Goal: Information Seeking & Learning: Learn about a topic

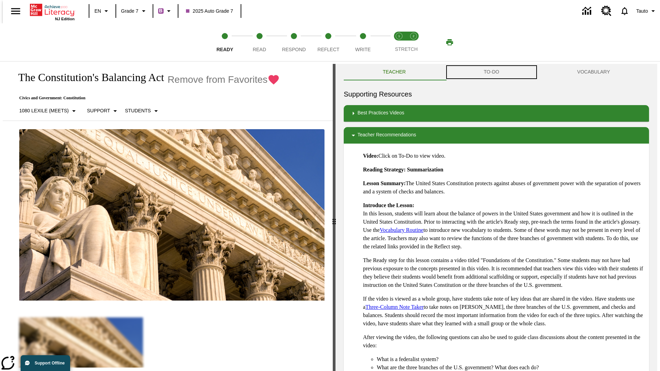
click at [491, 72] on button "TO-DO" at bounding box center [491, 72] width 93 height 16
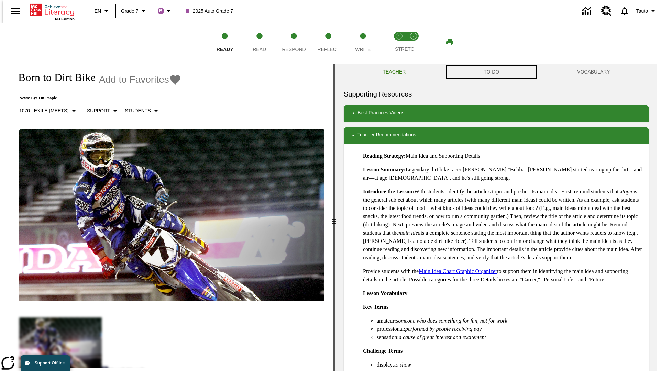
click at [491, 72] on button "TO-DO" at bounding box center [491, 72] width 93 height 16
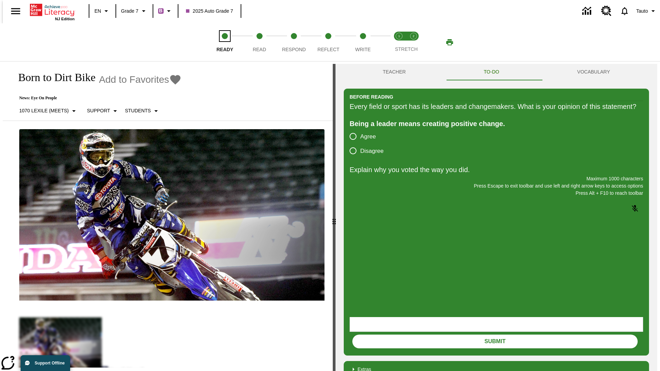
click at [225, 42] on span "Ready" at bounding box center [224, 47] width 17 height 12
click at [259, 42] on span "Read" at bounding box center [259, 47] width 13 height 12
